Goal: Task Accomplishment & Management: Manage account settings

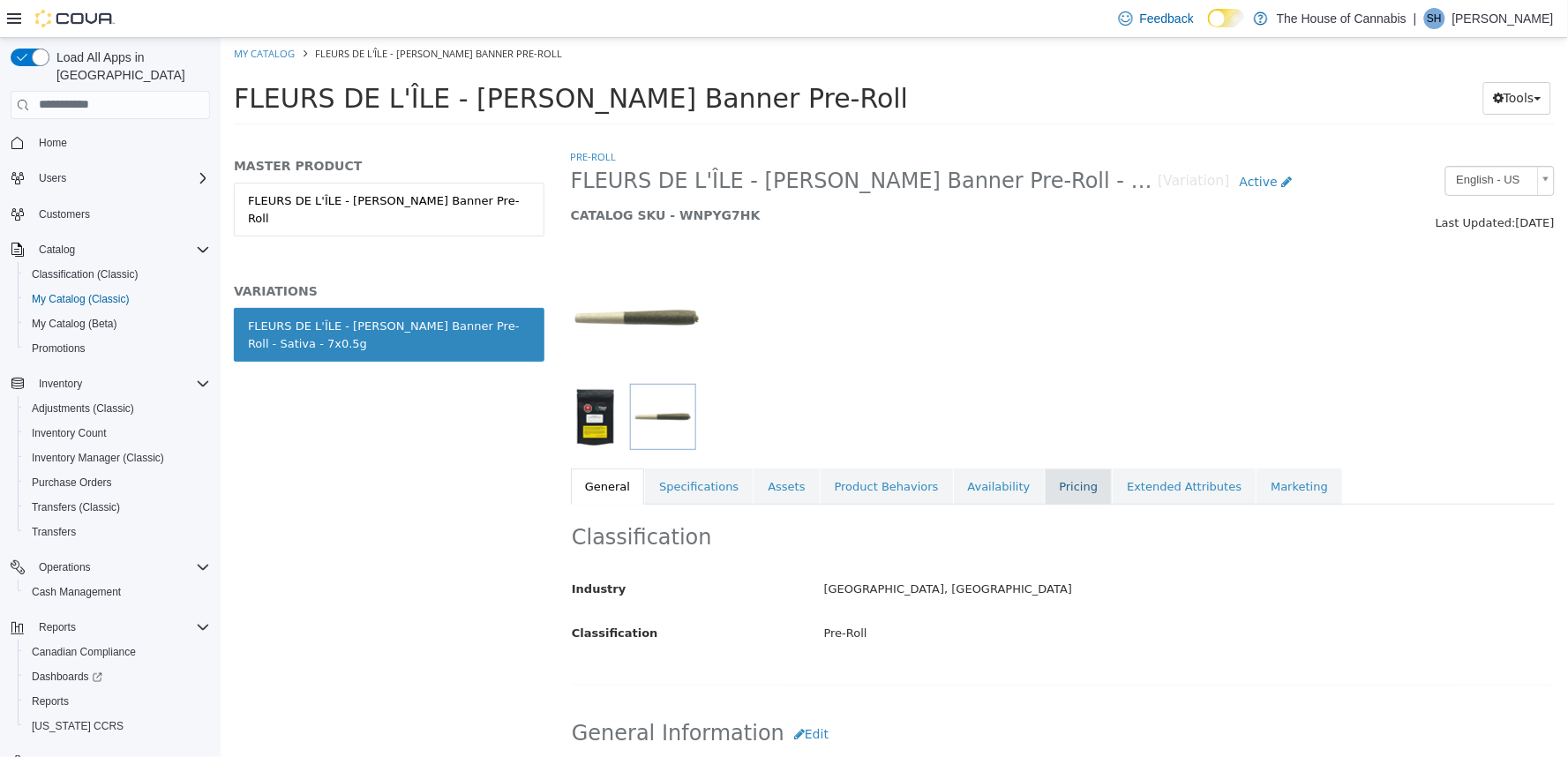
click at [1044, 488] on link "Pricing" at bounding box center [1078, 486] width 67 height 38
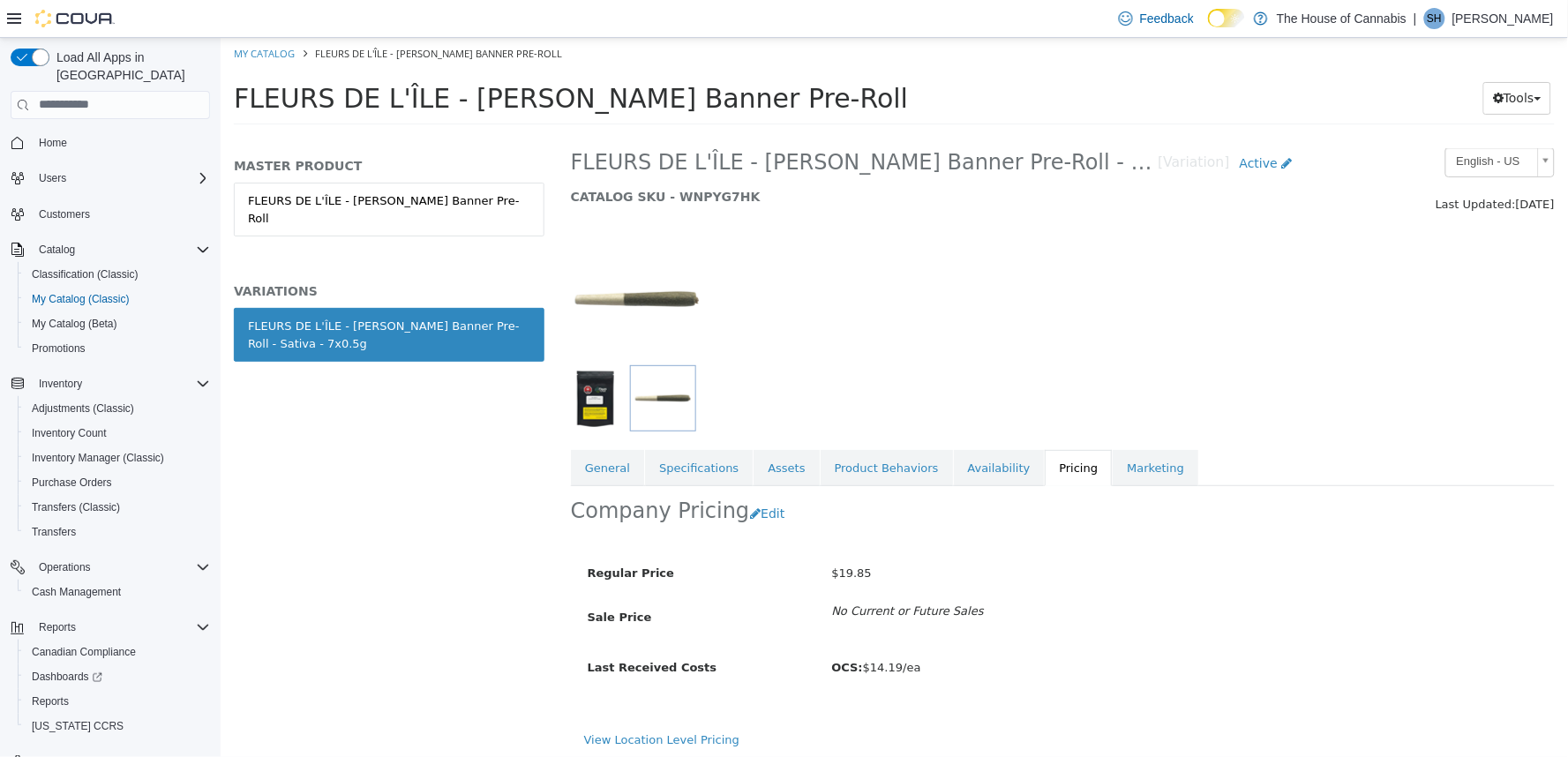
scroll to position [23, 0]
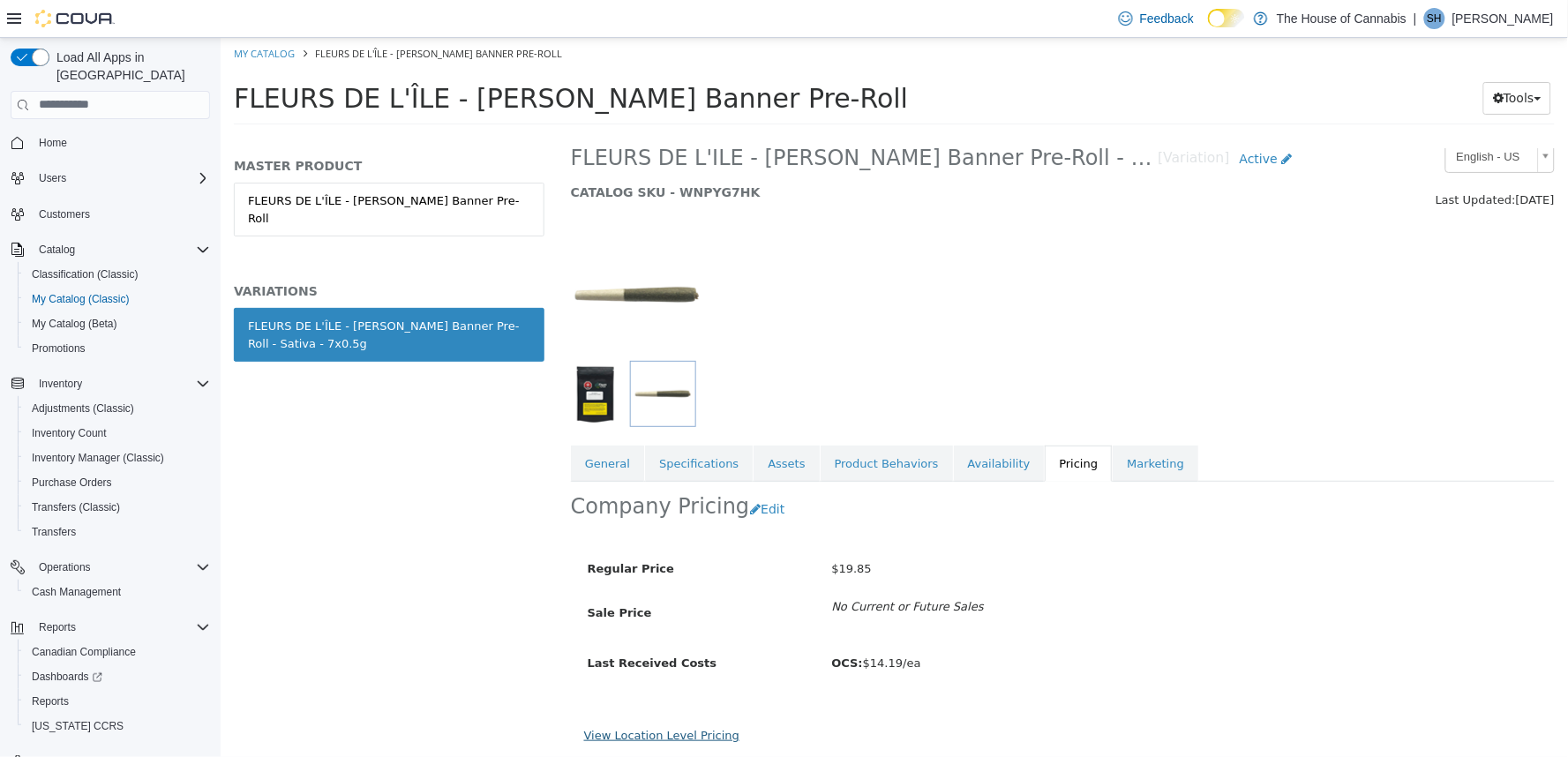
click at [676, 735] on link "View Location Level Pricing" at bounding box center [661, 735] width 156 height 13
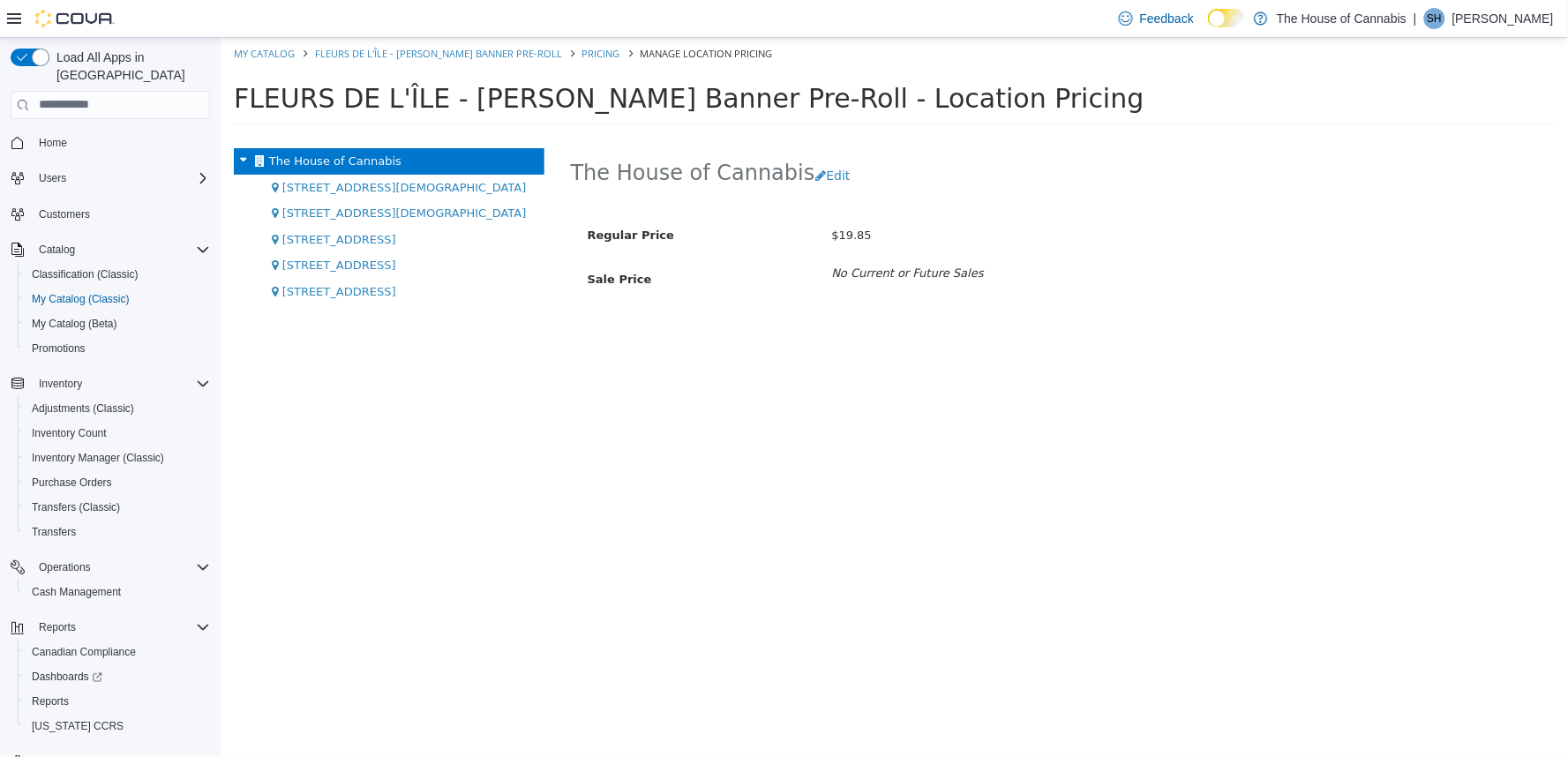
click at [346, 182] on span "[STREET_ADDRESS][DEMOGRAPHIC_DATA]" at bounding box center [404, 187] width 244 height 13
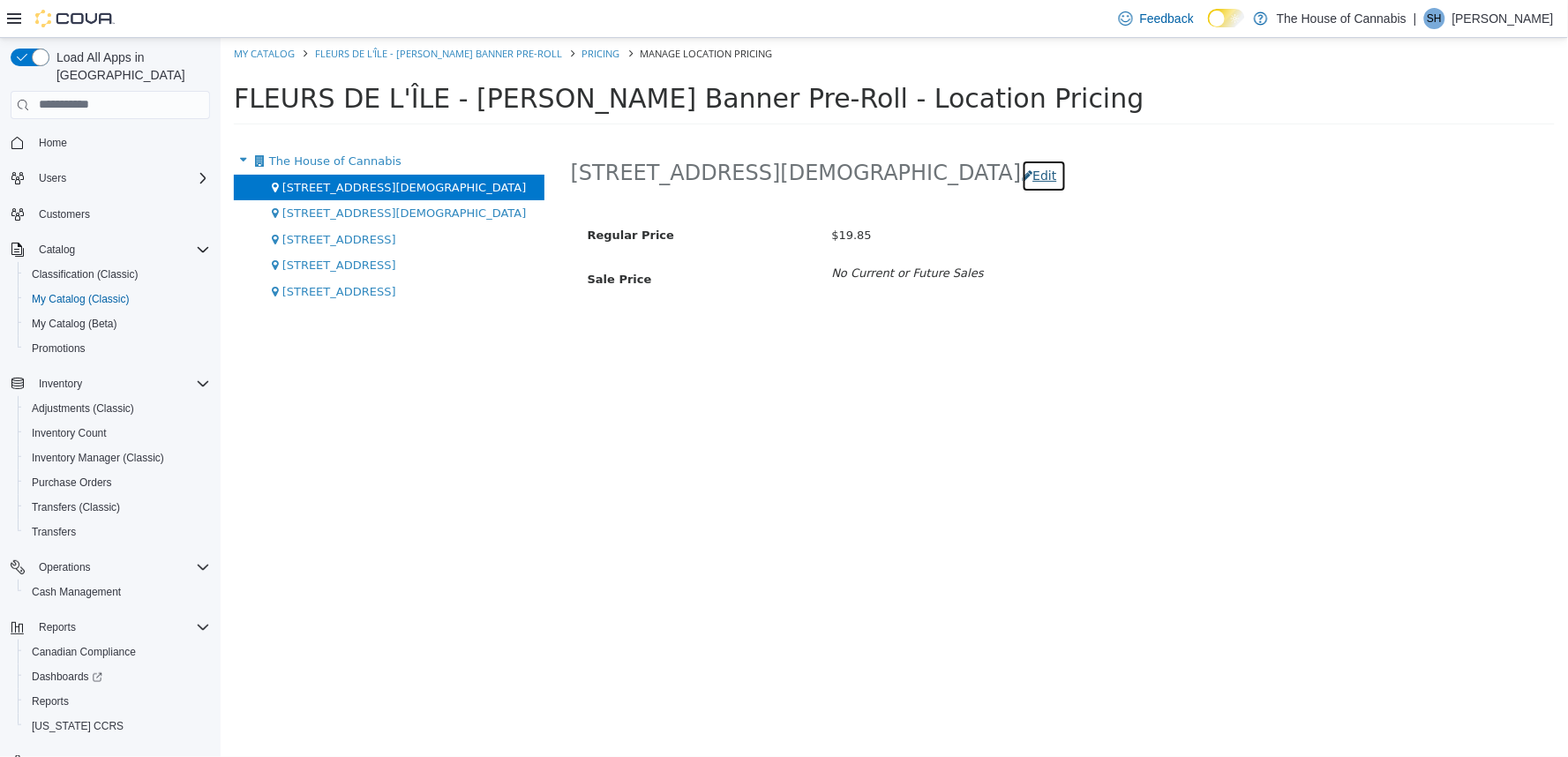
click at [1021, 172] on button "Edit" at bounding box center [1043, 175] width 45 height 33
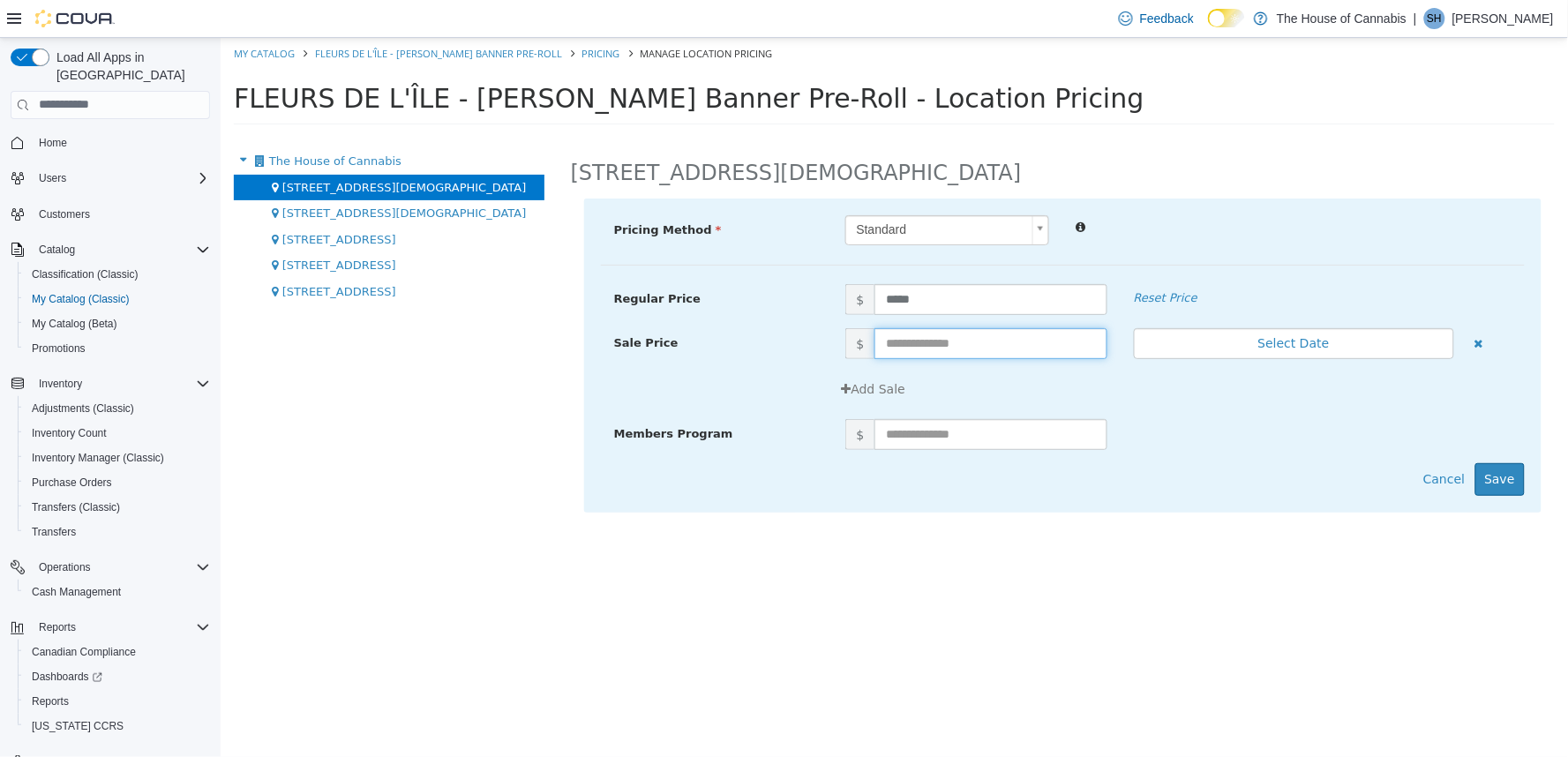
click at [918, 338] on input "text" at bounding box center [989, 342] width 232 height 31
type input "**"
click at [1203, 354] on button "Select Date" at bounding box center [1292, 342] width 320 height 31
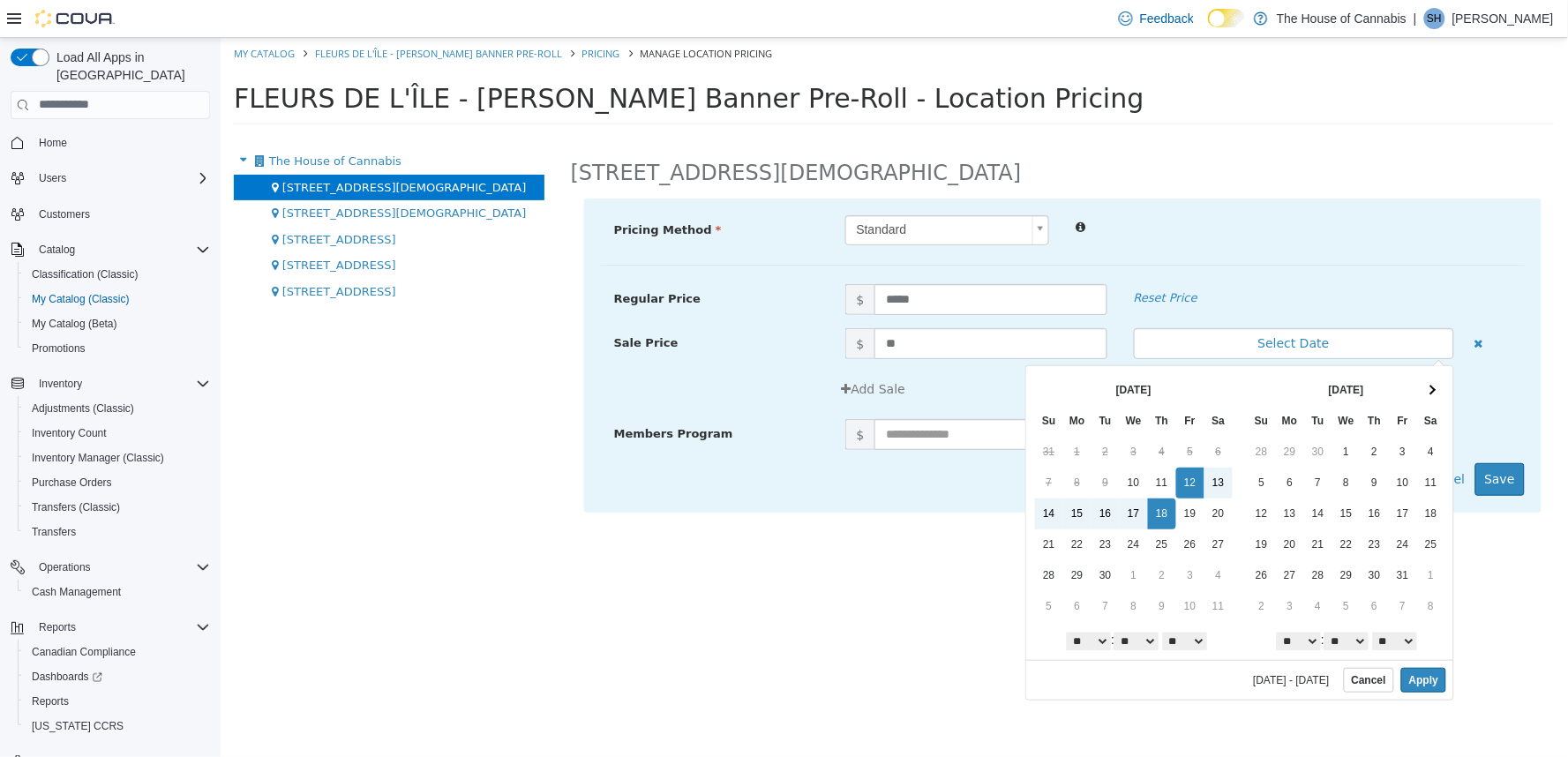
click at [1287, 640] on select "* * * * * * * * * ** ** **" at bounding box center [1298, 641] width 44 height 17
drag, startPoint x: 1431, startPoint y: 681, endPoint x: 1475, endPoint y: 574, distance: 115.7
click at [1431, 681] on button "Apply" at bounding box center [1422, 680] width 45 height 25
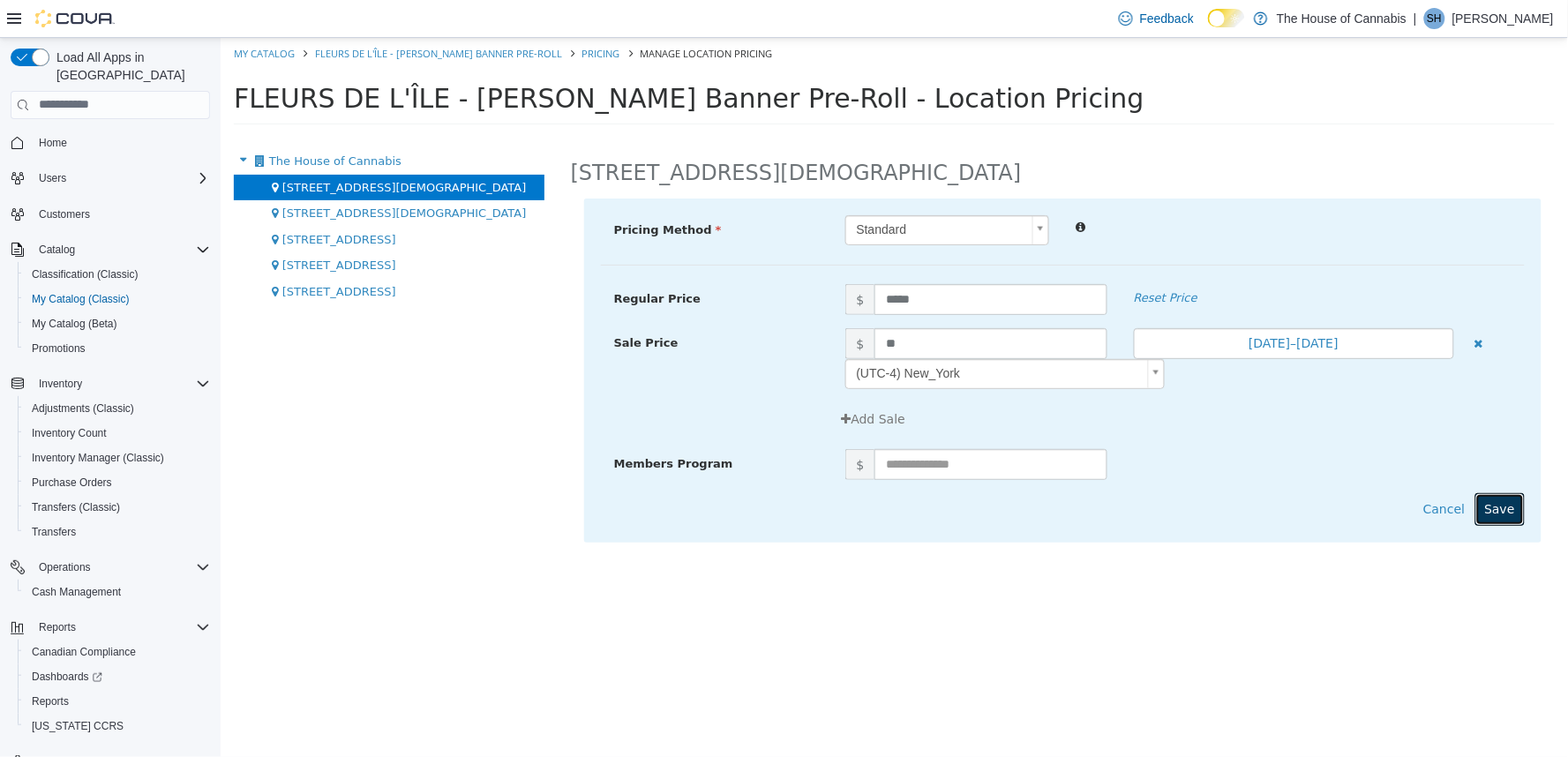
click at [1496, 511] on button "Save" at bounding box center [1499, 509] width 49 height 33
